Goal: Information Seeking & Learning: Find specific fact

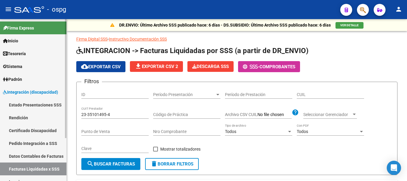
scroll to position [15, 0]
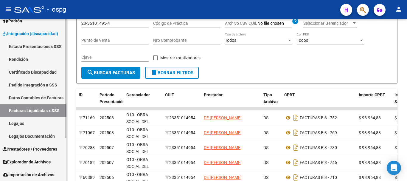
click at [29, 149] on span "Prestadores / Proveedores" at bounding box center [30, 149] width 54 height 7
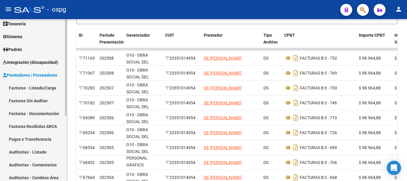
scroll to position [60, 0]
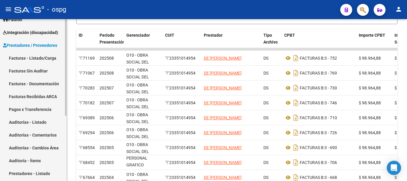
click at [30, 32] on span "Integración (discapacidad)" at bounding box center [30, 32] width 55 height 7
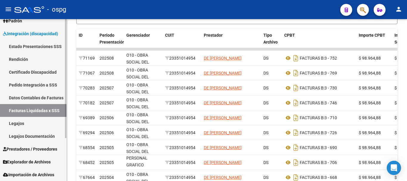
scroll to position [58, 0]
click at [29, 85] on link "Pedido Integración a SSS" at bounding box center [33, 84] width 66 height 13
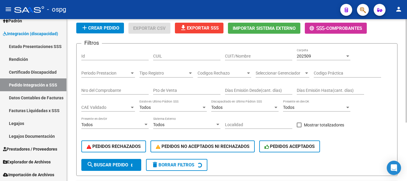
scroll to position [45, 0]
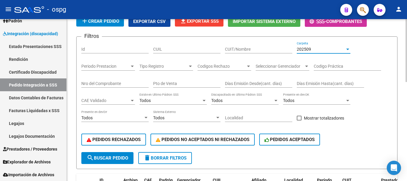
click at [315, 48] on div "202509" at bounding box center [321, 49] width 48 height 5
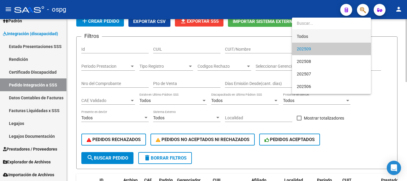
drag, startPoint x: 310, startPoint y: 34, endPoint x: 273, endPoint y: 48, distance: 40.3
click at [310, 35] on span "Todos" at bounding box center [331, 36] width 69 height 13
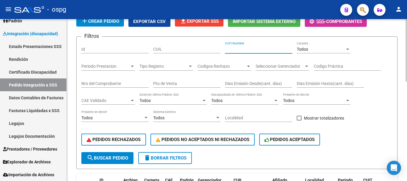
drag, startPoint x: 253, startPoint y: 48, endPoint x: 265, endPoint y: 47, distance: 11.3
click at [255, 48] on input "CUIT/Nombre" at bounding box center [258, 49] width 67 height 5
drag, startPoint x: 258, startPoint y: 49, endPoint x: 225, endPoint y: 47, distance: 32.9
click at [221, 46] on div "Filtros Id CUIL 20172316183 CUIT/Nombre Todos Carpeta Periodo Prestacion Period…" at bounding box center [236, 96] width 311 height 111
type input "20172316183"
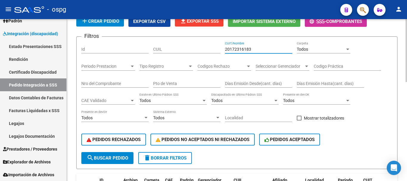
click at [100, 161] on button "search Buscar Pedido" at bounding box center [107, 158] width 52 height 12
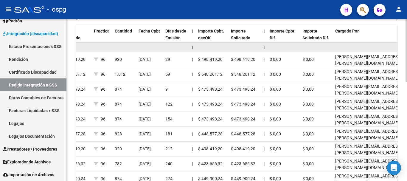
scroll to position [224, 0]
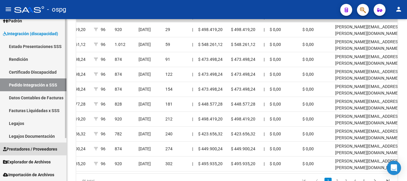
click at [30, 147] on span "Prestadores / Proveedores" at bounding box center [30, 149] width 54 height 7
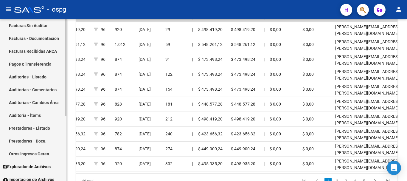
scroll to position [110, 0]
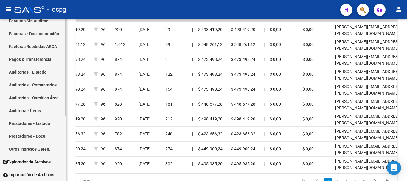
click at [38, 122] on link "Prestadores - Listado" at bounding box center [33, 123] width 66 height 13
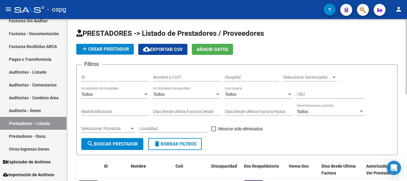
click at [180, 79] on input "Nombre o CUIT" at bounding box center [186, 77] width 67 height 5
type input "roa"
click at [111, 145] on span "search Buscar Prestador" at bounding box center [112, 143] width 51 height 5
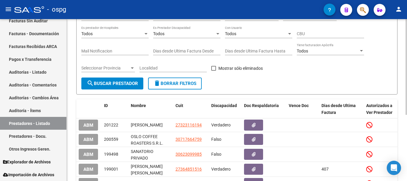
scroll to position [89, 0]
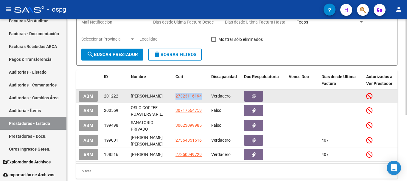
drag, startPoint x: 203, startPoint y: 94, endPoint x: 179, endPoint y: 95, distance: 23.6
click at [174, 98] on datatable-body-cell "27323116194" at bounding box center [191, 95] width 36 height 13
copy span "27323116194"
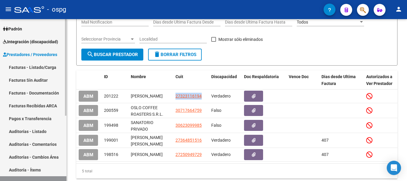
scroll to position [50, 0]
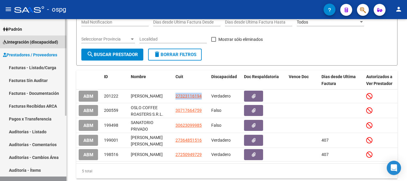
click at [38, 41] on span "Integración (discapacidad)" at bounding box center [30, 42] width 55 height 7
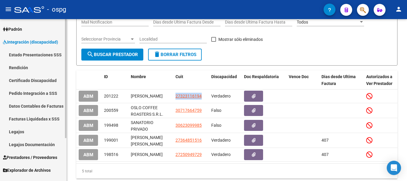
click at [33, 92] on link "Pedido Integración a SSS" at bounding box center [33, 93] width 66 height 13
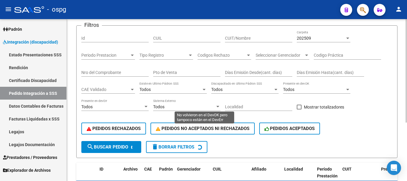
scroll to position [30, 0]
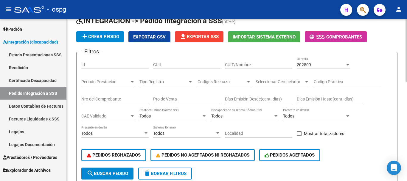
click at [308, 64] on span "202509" at bounding box center [304, 64] width 14 height 5
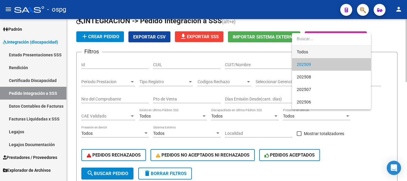
click at [305, 51] on span "Todos" at bounding box center [331, 52] width 69 height 13
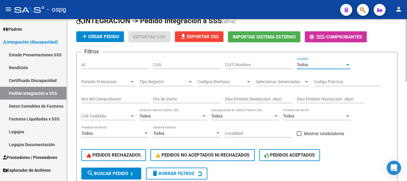
click at [249, 65] on input "CUIT/Nombre" at bounding box center [258, 64] width 67 height 5
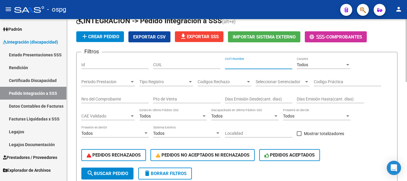
paste input "27323116194"
type input "27323116194"
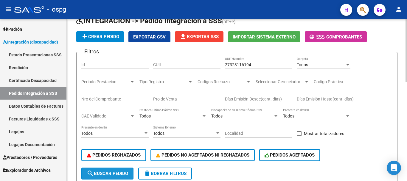
click at [95, 173] on span "search Buscar Pedido" at bounding box center [107, 173] width 41 height 5
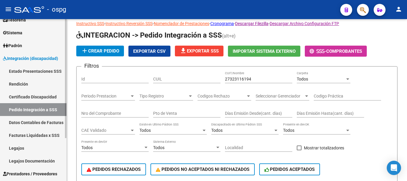
scroll to position [20, 0]
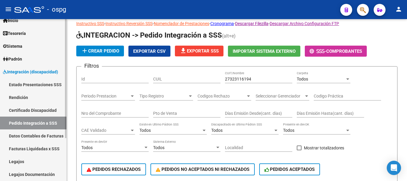
click at [34, 58] on link "Padrón" at bounding box center [33, 58] width 66 height 13
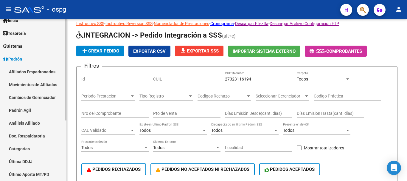
click at [27, 58] on link "Padrón" at bounding box center [33, 58] width 66 height 13
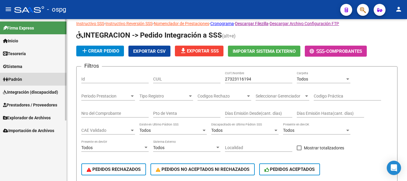
scroll to position [0, 0]
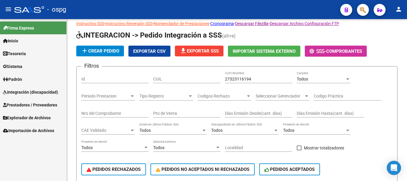
click at [32, 93] on span "Integración (discapacidad)" at bounding box center [30, 92] width 55 height 7
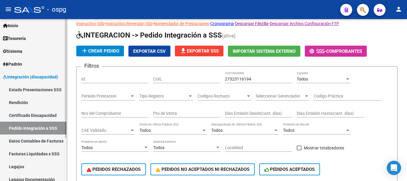
scroll to position [30, 0]
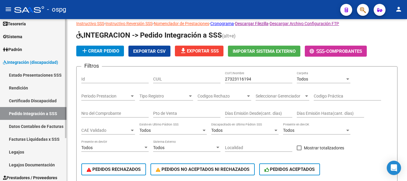
click at [21, 149] on link "Legajos" at bounding box center [33, 152] width 66 height 13
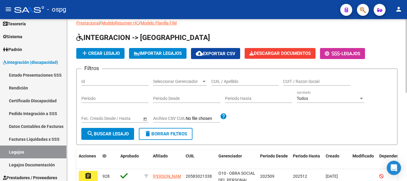
drag, startPoint x: 223, startPoint y: 80, endPoint x: 203, endPoint y: 87, distance: 21.5
click at [220, 83] on input "CUIL / Apellido" at bounding box center [244, 81] width 67 height 5
type input "[PERSON_NAME]"
click at [102, 130] on button "search Buscar Legajo" at bounding box center [107, 134] width 53 height 12
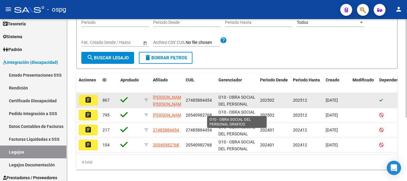
scroll to position [104, 0]
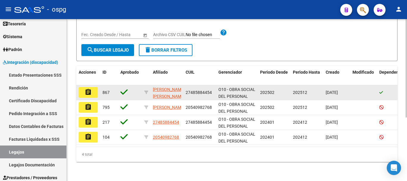
click at [87, 89] on mat-icon "assignment" at bounding box center [88, 92] width 7 height 7
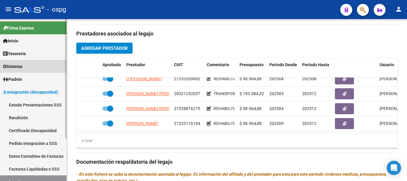
click at [30, 67] on link "Sistema" at bounding box center [33, 66] width 66 height 13
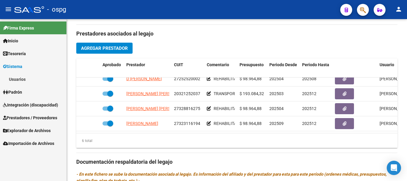
click at [21, 80] on link "Usuarios" at bounding box center [33, 79] width 66 height 13
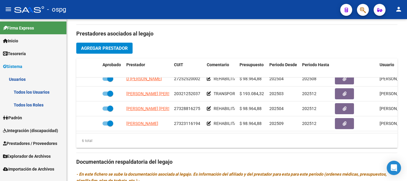
click at [36, 92] on link "Todos los Usuarios" at bounding box center [33, 92] width 66 height 13
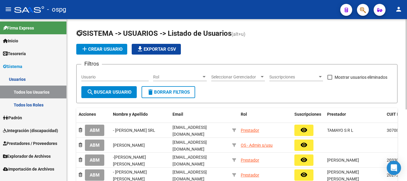
click at [103, 78] on input "Usuario" at bounding box center [114, 77] width 67 height 5
paste input "27323116194"
type input "27323116194"
click at [102, 91] on span "search Buscar Usuario" at bounding box center [109, 91] width 45 height 5
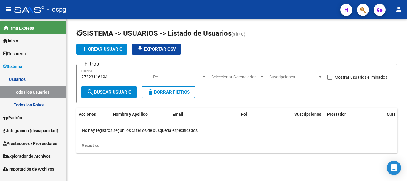
click at [28, 128] on span "Integración (discapacidad)" at bounding box center [30, 130] width 55 height 7
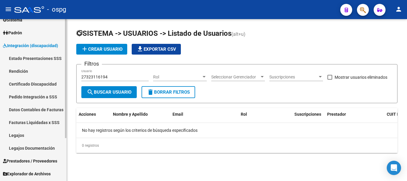
scroll to position [58, 0]
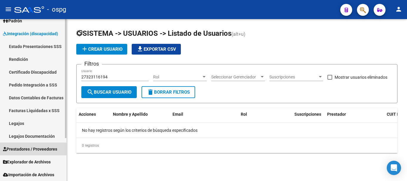
click at [31, 152] on span "Prestadores / Proveedores" at bounding box center [30, 149] width 54 height 7
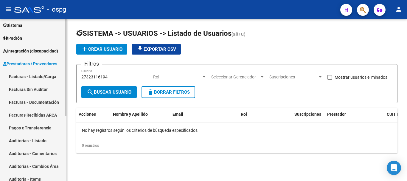
click at [29, 51] on link "Integración (discapacidad)" at bounding box center [33, 50] width 66 height 13
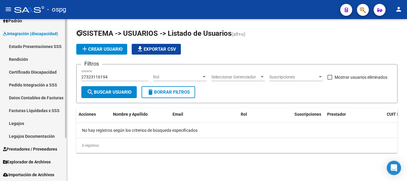
click at [33, 146] on span "Prestadores / Proveedores" at bounding box center [30, 149] width 54 height 7
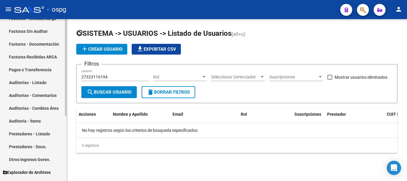
scroll to position [110, 0]
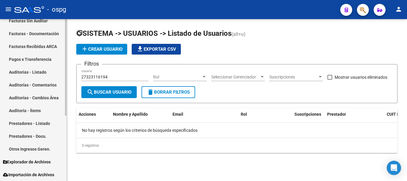
click at [30, 122] on link "Prestadores - Listado" at bounding box center [33, 123] width 66 height 13
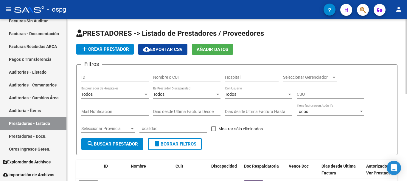
click at [180, 76] on input "Nombre o CUIT" at bounding box center [186, 77] width 67 height 5
paste input "27323116194"
type input "27323116194"
click at [110, 147] on button "search Buscar Prestador" at bounding box center [112, 144] width 62 height 12
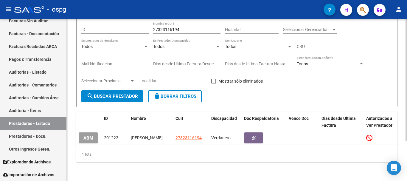
scroll to position [52, 0]
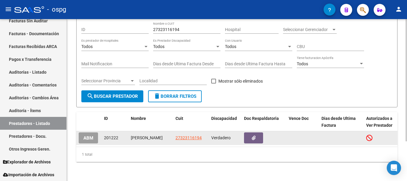
click at [89, 135] on span "ABM" at bounding box center [88, 137] width 10 height 5
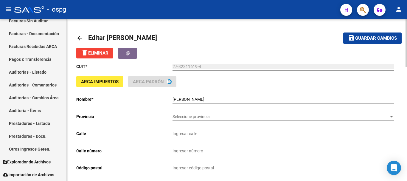
type input "LINCOLN"
type input "1287"
type input "1875"
type input "WILDE"
type input "869090"
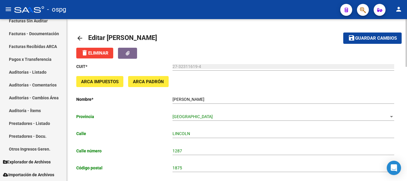
click at [79, 35] on mat-icon "arrow_back" at bounding box center [79, 38] width 7 height 7
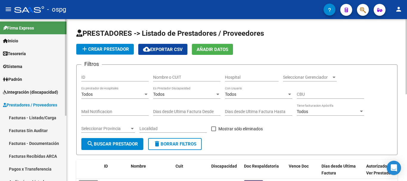
click at [21, 71] on link "Sistema" at bounding box center [33, 66] width 66 height 13
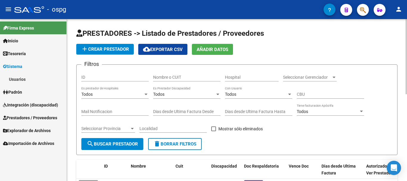
click at [20, 80] on link "Usuarios" at bounding box center [33, 79] width 66 height 13
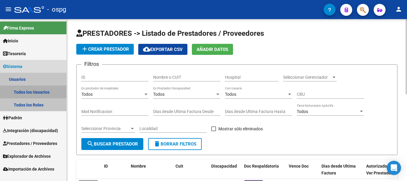
click at [28, 91] on link "Todos los Usuarios" at bounding box center [33, 92] width 66 height 13
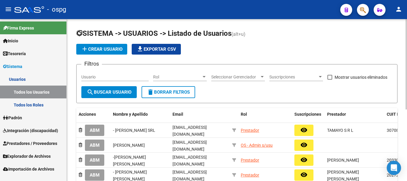
click at [127, 81] on div "Usuario" at bounding box center [114, 75] width 67 height 12
type input "roa"
click at [100, 96] on button "search Buscar Usuario" at bounding box center [108, 92] width 55 height 12
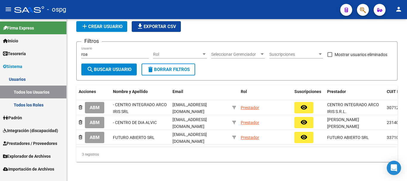
click at [28, 140] on link "Prestadores / Proveedores" at bounding box center [33, 143] width 66 height 13
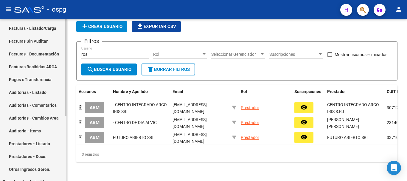
scroll to position [110, 0]
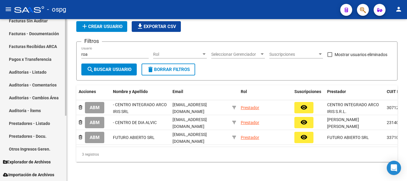
click at [43, 121] on link "Prestadores - Listado" at bounding box center [33, 123] width 66 height 13
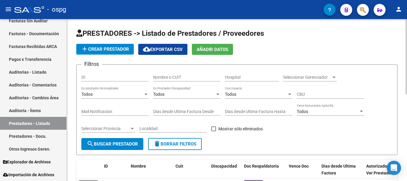
click at [179, 73] on div "Nombre o CUIT" at bounding box center [186, 75] width 67 height 12
type input "asimundi"
click at [111, 143] on span "search Buscar Prestador" at bounding box center [112, 143] width 51 height 5
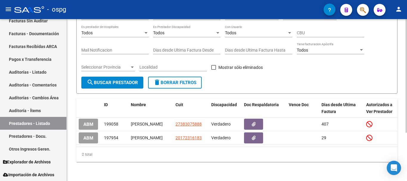
scroll to position [69, 0]
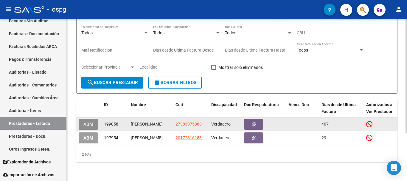
click at [92, 122] on span "ABM" at bounding box center [88, 124] width 10 height 5
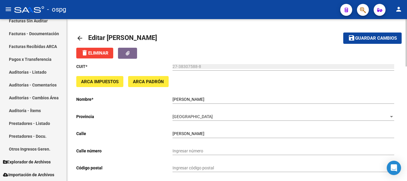
click at [80, 38] on mat-icon "arrow_back" at bounding box center [79, 38] width 7 height 7
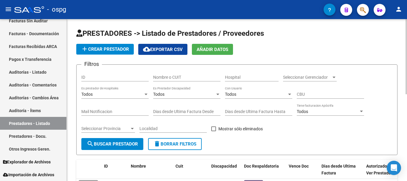
click at [175, 77] on input "Nombre o CUIT" at bounding box center [186, 77] width 67 height 5
type input "roa"
click at [105, 145] on span "search Buscar Prestador" at bounding box center [112, 143] width 51 height 5
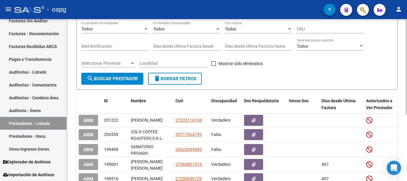
scroll to position [89, 0]
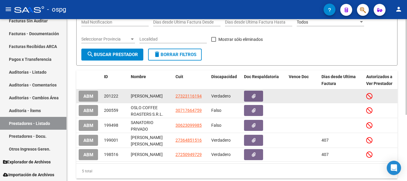
click at [87, 96] on span "ABM" at bounding box center [88, 96] width 10 height 5
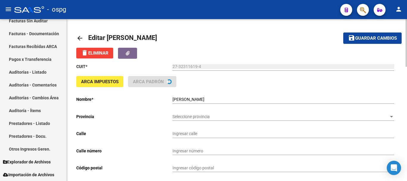
type input "LINCOLN"
type input "1287"
type input "1875"
type input "WILDE"
type input "869090"
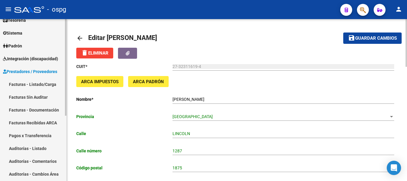
scroll to position [20, 0]
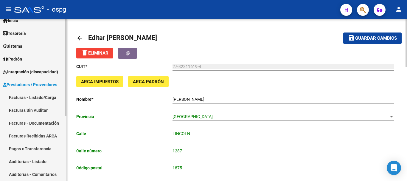
click at [41, 72] on span "Integración (discapacidad)" at bounding box center [30, 72] width 55 height 7
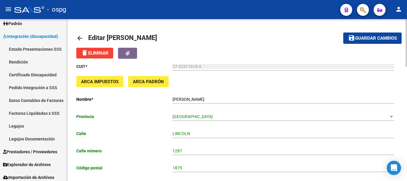
scroll to position [58, 0]
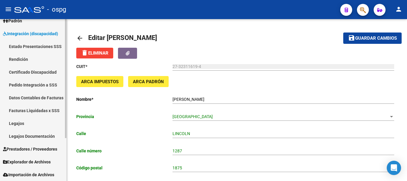
click at [15, 125] on link "Legajos" at bounding box center [33, 123] width 66 height 13
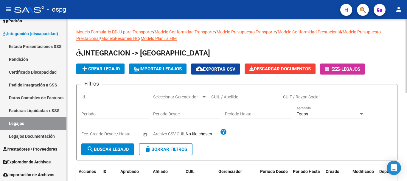
click at [225, 98] on input "CUIL / Apellido" at bounding box center [244, 97] width 67 height 5
type input "[PERSON_NAME]"
click at [113, 146] on button "search Buscar Legajo" at bounding box center [107, 149] width 53 height 12
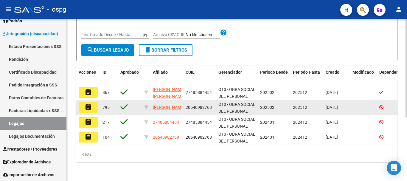
scroll to position [104, 0]
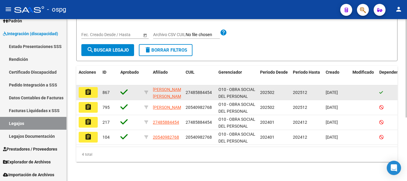
click at [89, 89] on mat-icon "assignment" at bounding box center [88, 92] width 7 height 7
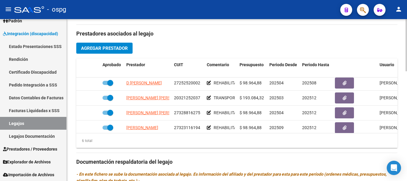
scroll to position [41, 0]
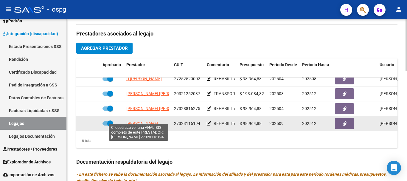
click at [134, 121] on span "[PERSON_NAME]" at bounding box center [142, 123] width 32 height 5
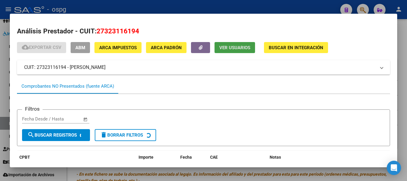
click at [240, 48] on span "Ver Usuarios" at bounding box center [234, 47] width 31 height 5
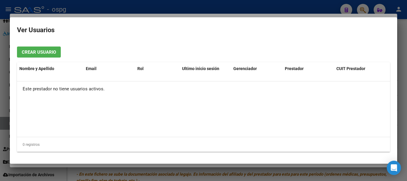
click at [206, 6] on div at bounding box center [203, 90] width 407 height 181
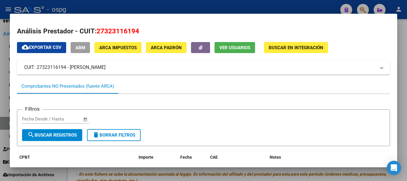
click at [252, 9] on div at bounding box center [203, 90] width 407 height 181
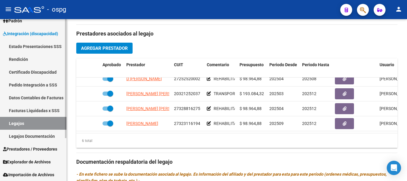
click at [30, 108] on link "Facturas Liquidadas x SSS" at bounding box center [33, 110] width 66 height 13
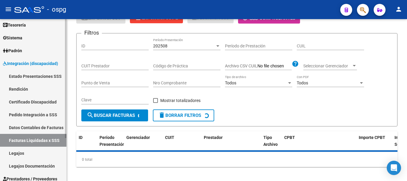
scroll to position [54, 0]
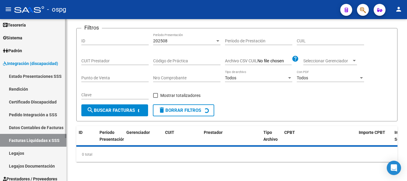
click at [33, 63] on span "Integración (discapacidad)" at bounding box center [30, 63] width 55 height 7
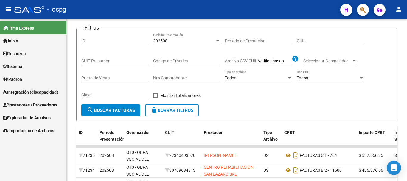
scroll to position [209, 0]
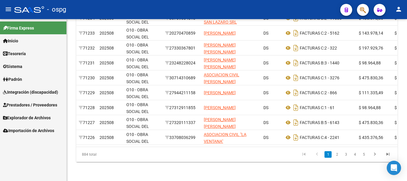
click at [23, 92] on span "Integración (discapacidad)" at bounding box center [30, 92] width 55 height 7
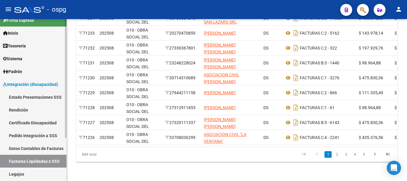
scroll to position [30, 0]
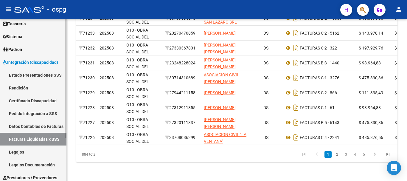
click at [36, 140] on link "Facturas Liquidadas x SSS" at bounding box center [33, 139] width 66 height 13
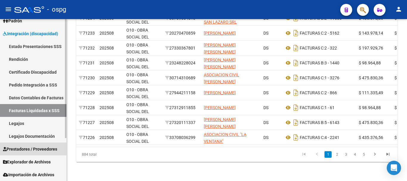
click at [35, 150] on span "Prestadores / Proveedores" at bounding box center [30, 149] width 54 height 7
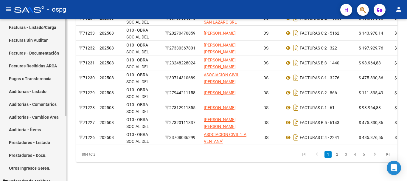
scroll to position [77, 0]
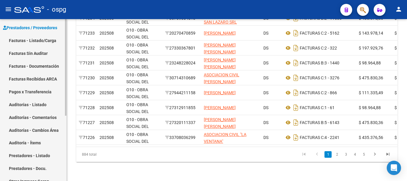
drag, startPoint x: 34, startPoint y: 38, endPoint x: 53, endPoint y: 45, distance: 19.7
click at [34, 38] on link "Facturas - Listado/Carga" at bounding box center [33, 40] width 66 height 13
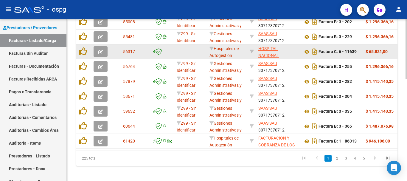
scroll to position [277, 0]
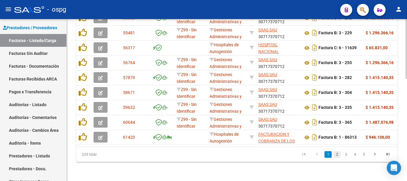
click at [340, 154] on link "2" at bounding box center [337, 154] width 7 height 7
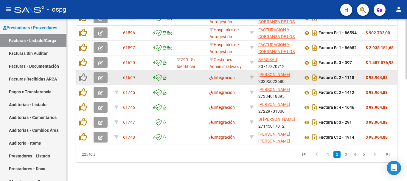
click at [100, 76] on icon "button" at bounding box center [100, 78] width 4 height 4
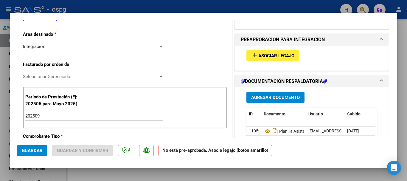
scroll to position [149, 0]
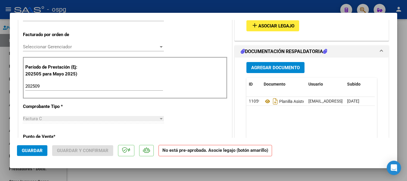
click at [402, 31] on div at bounding box center [203, 90] width 407 height 181
type input "$ 0,00"
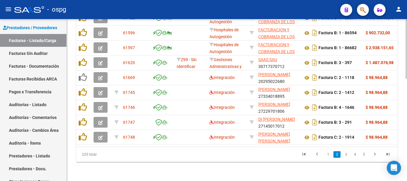
scroll to position [277, 0]
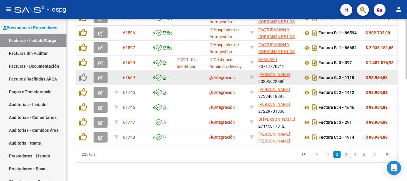
click at [104, 72] on button "button" at bounding box center [101, 77] width 14 height 11
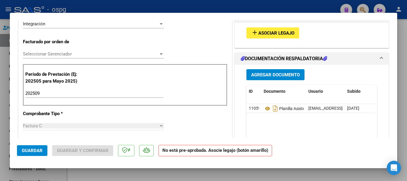
scroll to position [179, 0]
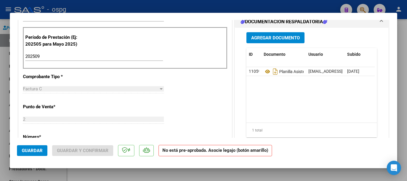
click at [121, 6] on div at bounding box center [203, 90] width 407 height 181
type input "$ 0,00"
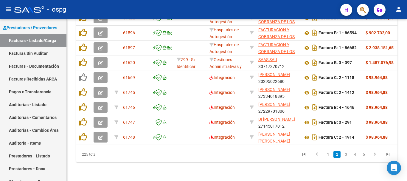
scroll to position [277, 0]
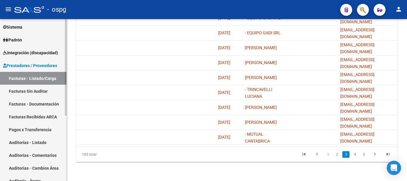
scroll to position [20, 0]
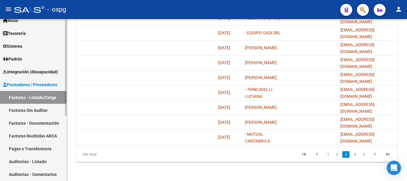
click at [28, 71] on span "Integración (discapacidad)" at bounding box center [30, 72] width 55 height 7
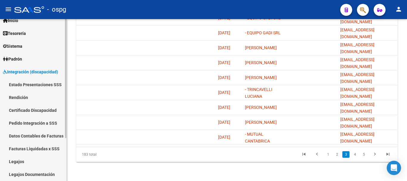
drag, startPoint x: 18, startPoint y: 160, endPoint x: 63, endPoint y: 163, distance: 45.8
click at [18, 160] on link "Legajos" at bounding box center [33, 161] width 66 height 13
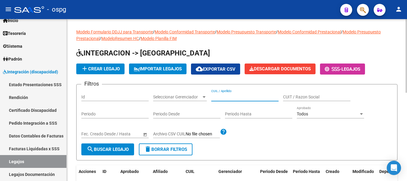
click at [243, 98] on input "CUIL / Apellido" at bounding box center [244, 97] width 67 height 5
click at [300, 96] on input "CUIT / Razon Social" at bounding box center [316, 97] width 67 height 5
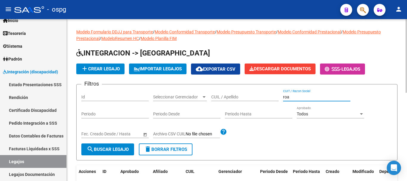
drag, startPoint x: 302, startPoint y: 99, endPoint x: 264, endPoint y: 100, distance: 37.6
click at [264, 100] on div "Filtros Id Seleccionar Gerenciador Seleccionar Gerenciador CUIL / Apellido [PER…" at bounding box center [236, 116] width 311 height 54
type input "roa"
click at [111, 146] on button "search Buscar Legajo" at bounding box center [107, 149] width 53 height 12
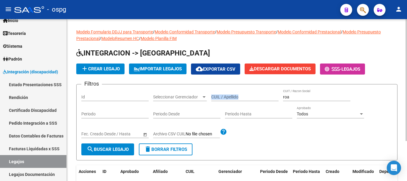
drag, startPoint x: 308, startPoint y: 92, endPoint x: 259, endPoint y: 101, distance: 49.4
click at [259, 101] on div "Filtros Id Seleccionar Gerenciador Seleccionar Gerenciador CUIL / Apellido [PER…" at bounding box center [236, 116] width 311 height 54
drag, startPoint x: 292, startPoint y: 99, endPoint x: 263, endPoint y: 102, distance: 29.1
click at [264, 103] on div "Filtros Id Seleccionar Gerenciador Seleccionar Gerenciador CUIL / Apellido [PER…" at bounding box center [236, 116] width 311 height 54
click at [244, 98] on input "CUIL / Apellido" at bounding box center [244, 97] width 67 height 5
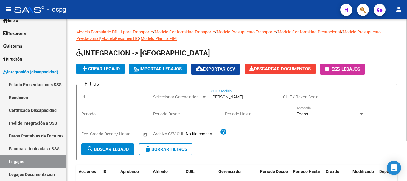
type input "[PERSON_NAME]"
click at [115, 150] on span "search Buscar Legajo" at bounding box center [108, 149] width 42 height 5
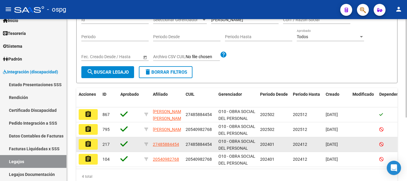
scroll to position [89, 0]
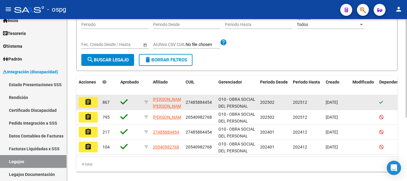
click at [89, 103] on mat-icon "assignment" at bounding box center [88, 101] width 7 height 7
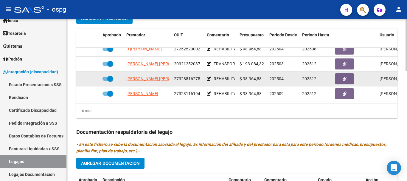
scroll to position [41, 0]
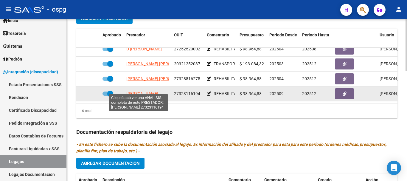
click at [140, 91] on span "[PERSON_NAME]" at bounding box center [142, 93] width 32 height 5
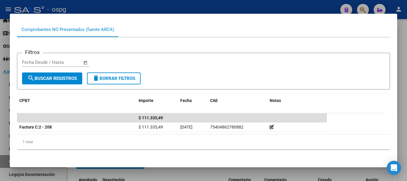
scroll to position [57, 0]
click at [180, 172] on div at bounding box center [203, 90] width 407 height 181
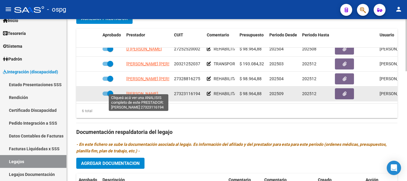
click at [140, 91] on span "[PERSON_NAME]" at bounding box center [142, 93] width 32 height 5
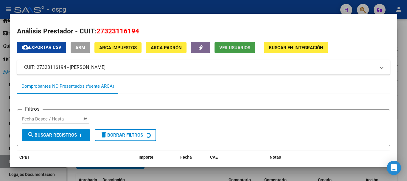
click at [227, 50] on span "Ver Usuarios" at bounding box center [234, 47] width 31 height 5
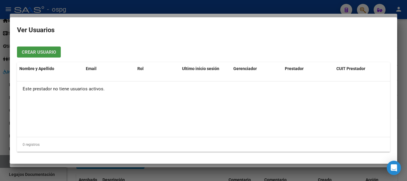
click at [134, 7] on div at bounding box center [203, 90] width 407 height 181
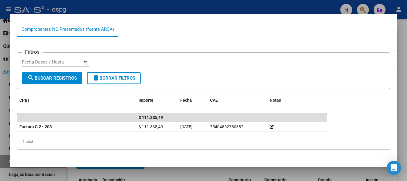
click at [35, 172] on div at bounding box center [203, 90] width 407 height 181
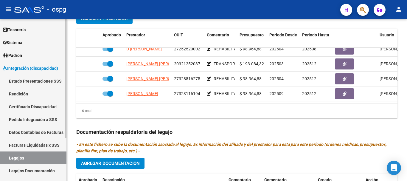
scroll to position [58, 0]
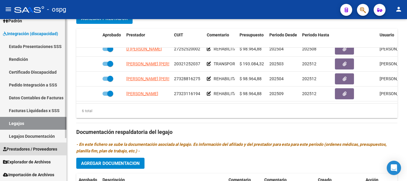
click at [31, 149] on span "Prestadores / Proveedores" at bounding box center [30, 149] width 54 height 7
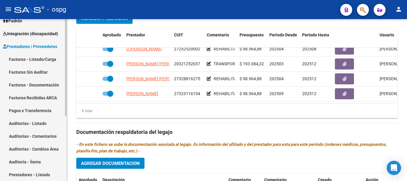
click at [30, 62] on link "Facturas - Listado/Carga" at bounding box center [33, 59] width 66 height 13
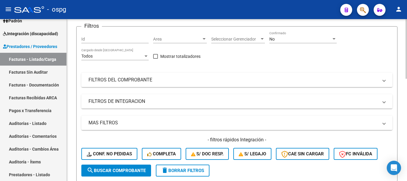
scroll to position [30, 0]
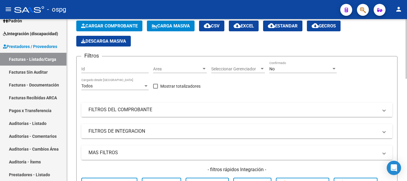
click at [177, 108] on mat-panel-title "FILTROS DEL COMPROBANTE" at bounding box center [234, 109] width 290 height 7
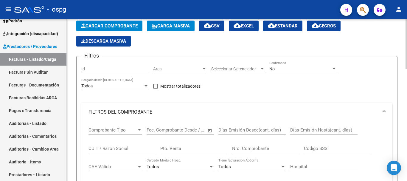
scroll to position [60, 0]
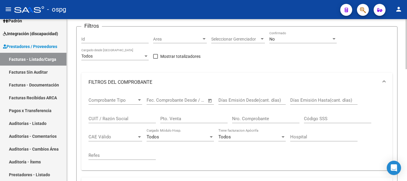
click at [130, 115] on div "CUIT / Razón Social" at bounding box center [122, 116] width 67 height 13
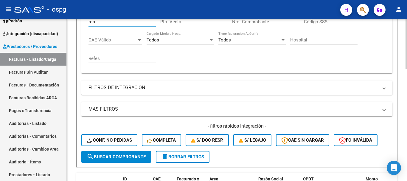
scroll to position [179, 0]
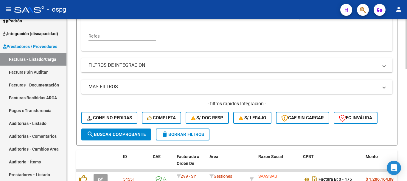
type input "roa"
click at [112, 133] on span "search Buscar Comprobante" at bounding box center [116, 134] width 59 height 5
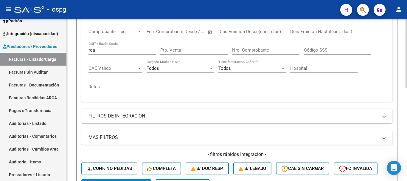
scroll to position [127, 0]
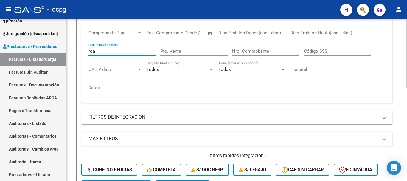
drag, startPoint x: 98, startPoint y: 52, endPoint x: 80, endPoint y: 52, distance: 17.6
click at [80, 52] on form "Filtros Id Area Area Seleccionar Gerenciador Seleccionar Gerenciador No Confirm…" at bounding box center [236, 78] width 321 height 239
click at [267, 51] on input "Nro. Comprobante" at bounding box center [265, 51] width 67 height 5
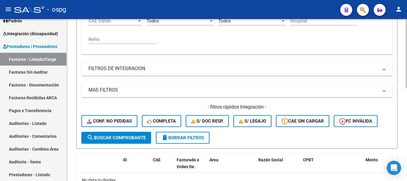
scroll to position [187, 0]
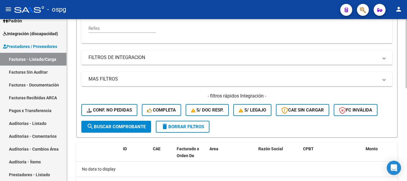
type input "208"
drag, startPoint x: 104, startPoint y: 129, endPoint x: 107, endPoint y: 129, distance: 3.0
click at [104, 128] on span "search Buscar Comprobante" at bounding box center [116, 126] width 59 height 5
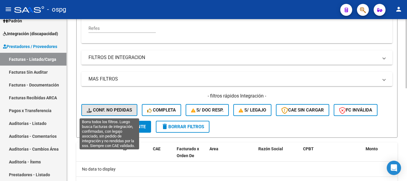
click at [123, 111] on span "Conf. no pedidas" at bounding box center [109, 109] width 45 height 5
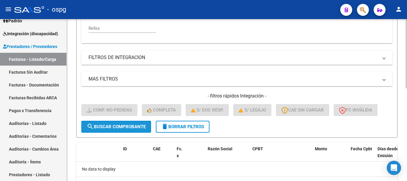
click at [127, 128] on span "search Buscar Comprobante" at bounding box center [116, 126] width 59 height 5
click at [195, 124] on span "delete Borrar Filtros" at bounding box center [182, 126] width 43 height 5
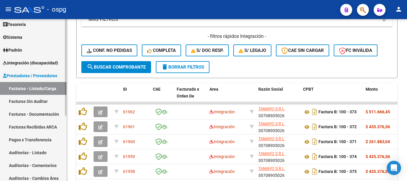
scroll to position [29, 0]
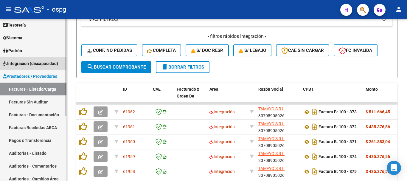
click at [26, 63] on span "Integración (discapacidad)" at bounding box center [30, 63] width 55 height 7
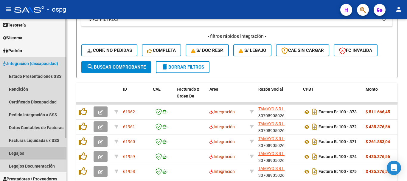
click at [18, 151] on link "Legajos" at bounding box center [33, 153] width 66 height 13
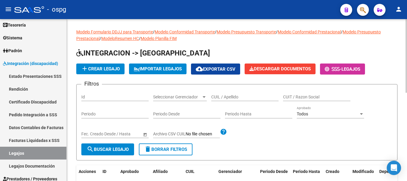
drag, startPoint x: 231, startPoint y: 98, endPoint x: 234, endPoint y: 103, distance: 5.5
click at [232, 100] on div "CUIL / Apellido" at bounding box center [244, 95] width 67 height 12
type input "[PERSON_NAME]"
click at [114, 150] on span "search Buscar Legajo" at bounding box center [108, 149] width 42 height 5
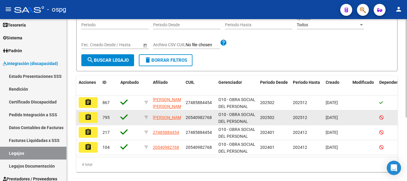
scroll to position [104, 0]
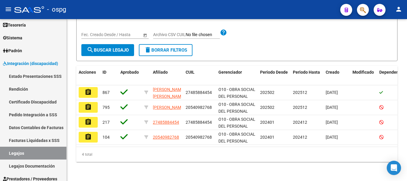
click at [89, 89] on mat-icon "assignment" at bounding box center [88, 92] width 7 height 7
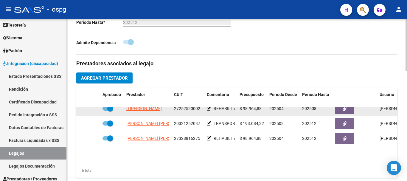
scroll to position [41, 0]
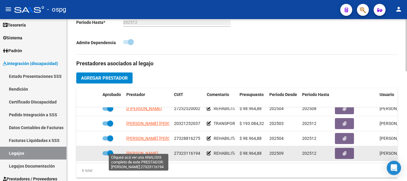
click at [143, 151] on span "[PERSON_NAME]" at bounding box center [142, 153] width 32 height 5
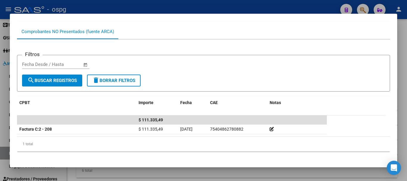
scroll to position [57, 0]
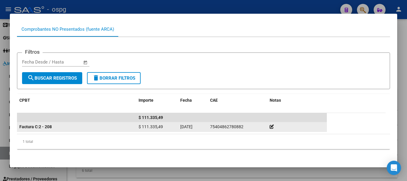
drag, startPoint x: 244, startPoint y: 126, endPoint x: 214, endPoint y: 129, distance: 30.2
click at [211, 129] on div "75404862780882" at bounding box center [237, 126] width 55 height 7
copy span "75404862780882"
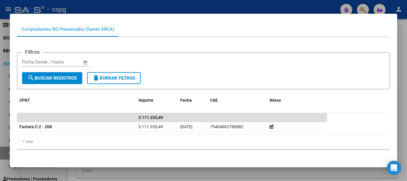
scroll to position [0, 0]
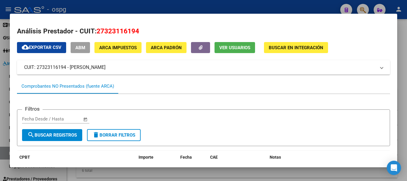
click at [171, 6] on div at bounding box center [203, 90] width 407 height 181
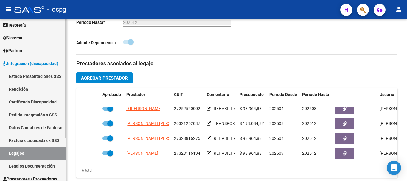
scroll to position [58, 0]
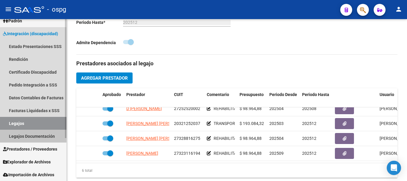
click at [34, 136] on link "Legajos Documentación" at bounding box center [33, 136] width 66 height 13
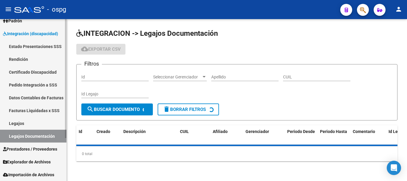
click at [32, 147] on span "Prestadores / Proveedores" at bounding box center [30, 149] width 54 height 7
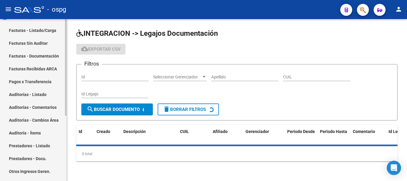
scroll to position [88, 0]
click at [34, 27] on link "Facturas - Listado/Carga" at bounding box center [33, 29] width 66 height 13
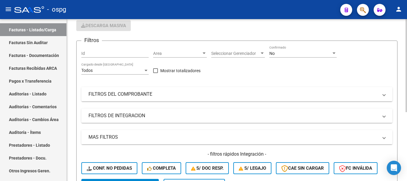
scroll to position [60, 0]
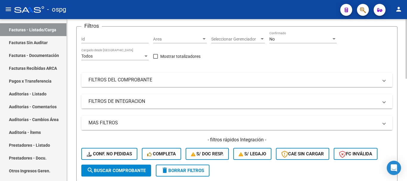
click at [154, 79] on mat-panel-title "FILTROS DEL COMPROBANTE" at bounding box center [234, 80] width 290 height 7
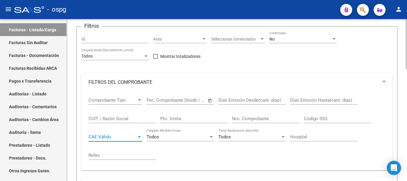
drag, startPoint x: 115, startPoint y: 136, endPoint x: 100, endPoint y: 139, distance: 14.6
click at [100, 139] on span "CAE Válido" at bounding box center [113, 136] width 48 height 5
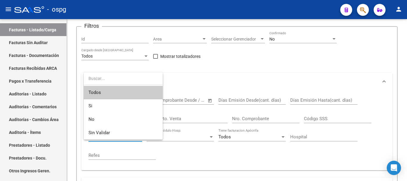
click at [217, 69] on div at bounding box center [203, 90] width 407 height 181
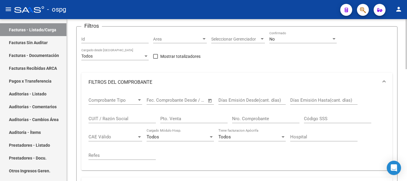
scroll to position [89, 0]
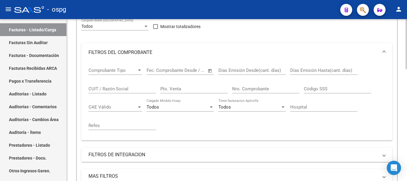
click at [249, 91] on div "Nro. Comprobante" at bounding box center [265, 87] width 67 height 13
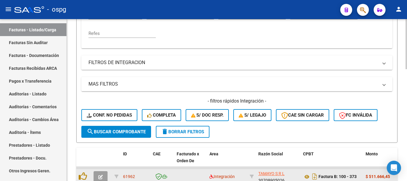
scroll to position [209, 0]
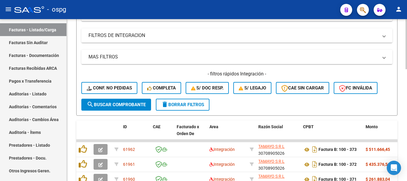
type input "208"
click at [111, 103] on span "search Buscar Comprobante" at bounding box center [116, 104] width 59 height 5
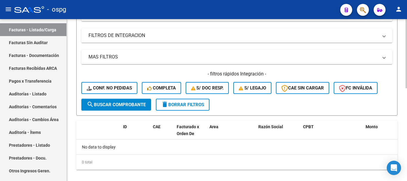
click at [172, 103] on span "delete Borrar Filtros" at bounding box center [182, 104] width 43 height 5
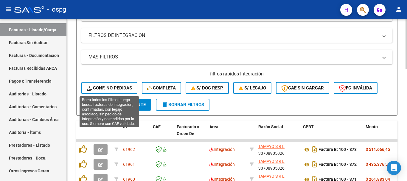
click at [106, 91] on button "Conf. no pedidas" at bounding box center [109, 88] width 56 height 12
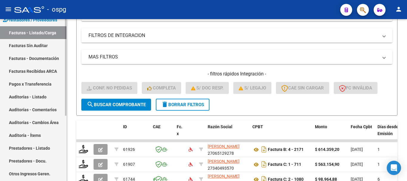
scroll to position [50, 0]
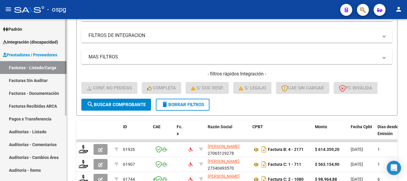
click at [18, 40] on span "Integración (discapacidad)" at bounding box center [30, 42] width 55 height 7
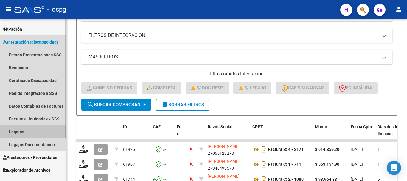
drag, startPoint x: 13, startPoint y: 131, endPoint x: 56, endPoint y: 132, distance: 43.6
click at [13, 131] on link "Legajos" at bounding box center [33, 131] width 66 height 13
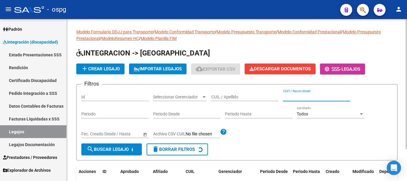
click at [302, 95] on input "CUIT / Razon Social" at bounding box center [316, 97] width 67 height 5
click at [249, 100] on div "CUIL / Apellido" at bounding box center [244, 95] width 67 height 12
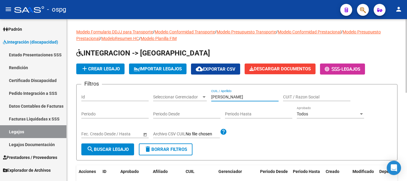
type input "[PERSON_NAME]"
click at [117, 148] on span "search Buscar Legajo" at bounding box center [108, 149] width 42 height 5
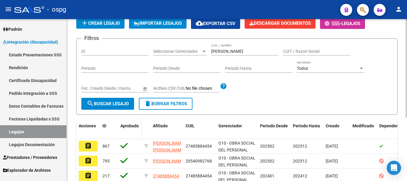
scroll to position [89, 0]
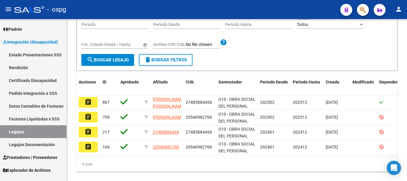
click at [91, 103] on mat-icon "assignment" at bounding box center [88, 101] width 7 height 7
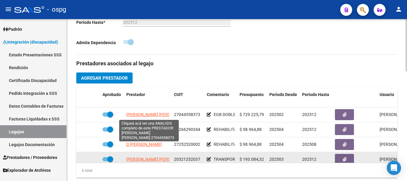
scroll to position [41, 0]
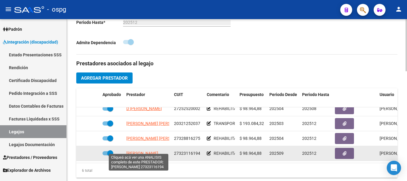
click at [139, 151] on span "[PERSON_NAME]" at bounding box center [142, 153] width 32 height 5
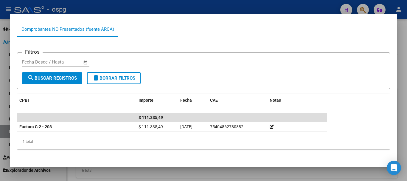
scroll to position [0, 0]
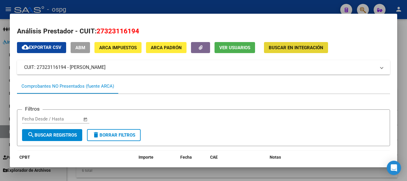
click at [292, 46] on span "Buscar en Integración" at bounding box center [296, 47] width 55 height 5
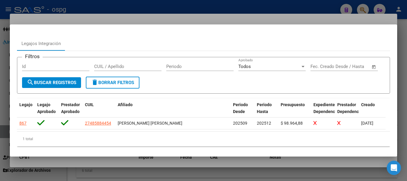
click at [134, 17] on div at bounding box center [203, 90] width 407 height 181
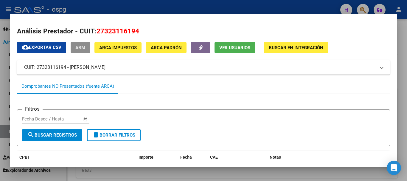
click at [76, 47] on span "ABM" at bounding box center [80, 47] width 10 height 5
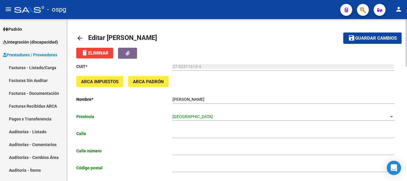
type input "LINCOLN"
type input "1287"
type input "1875"
type input "WILDE"
type input "869090"
